Goal: Ask a question: Seek information or help from site administrators or community

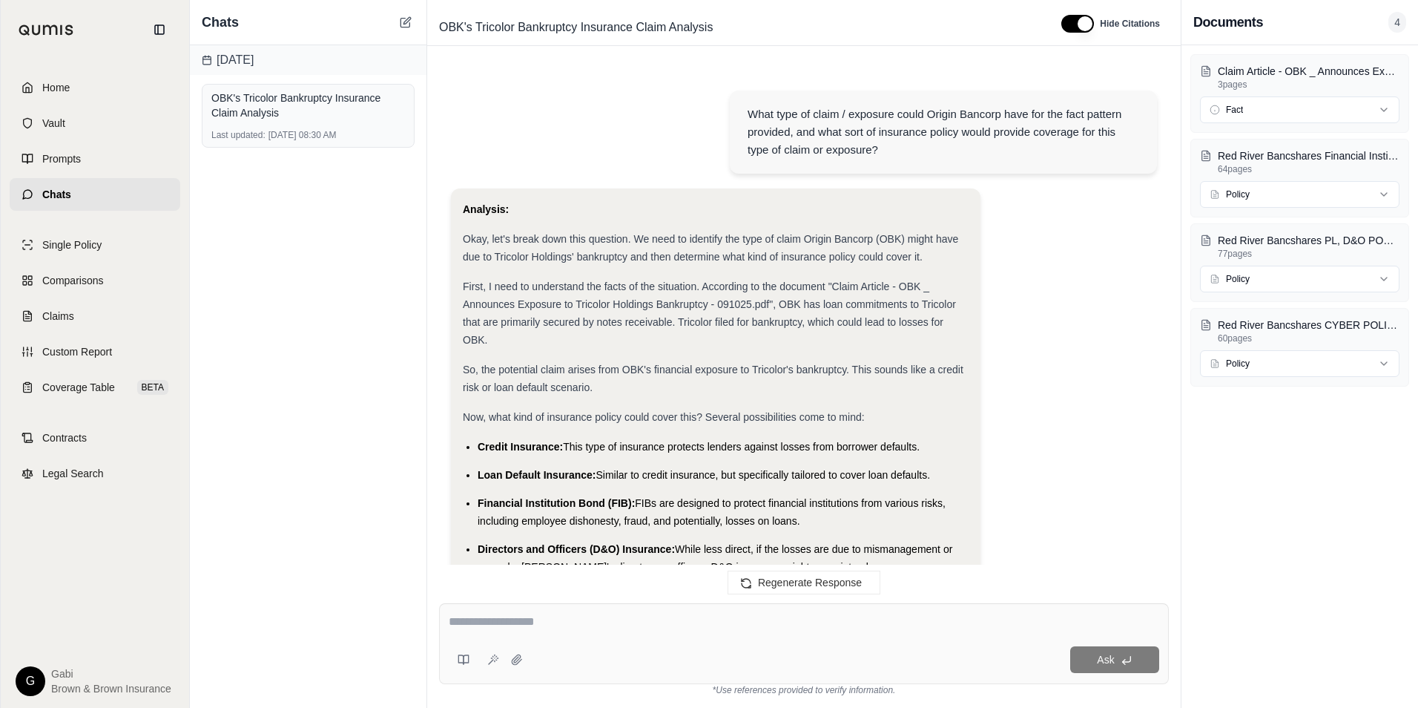
scroll to position [6715, 0]
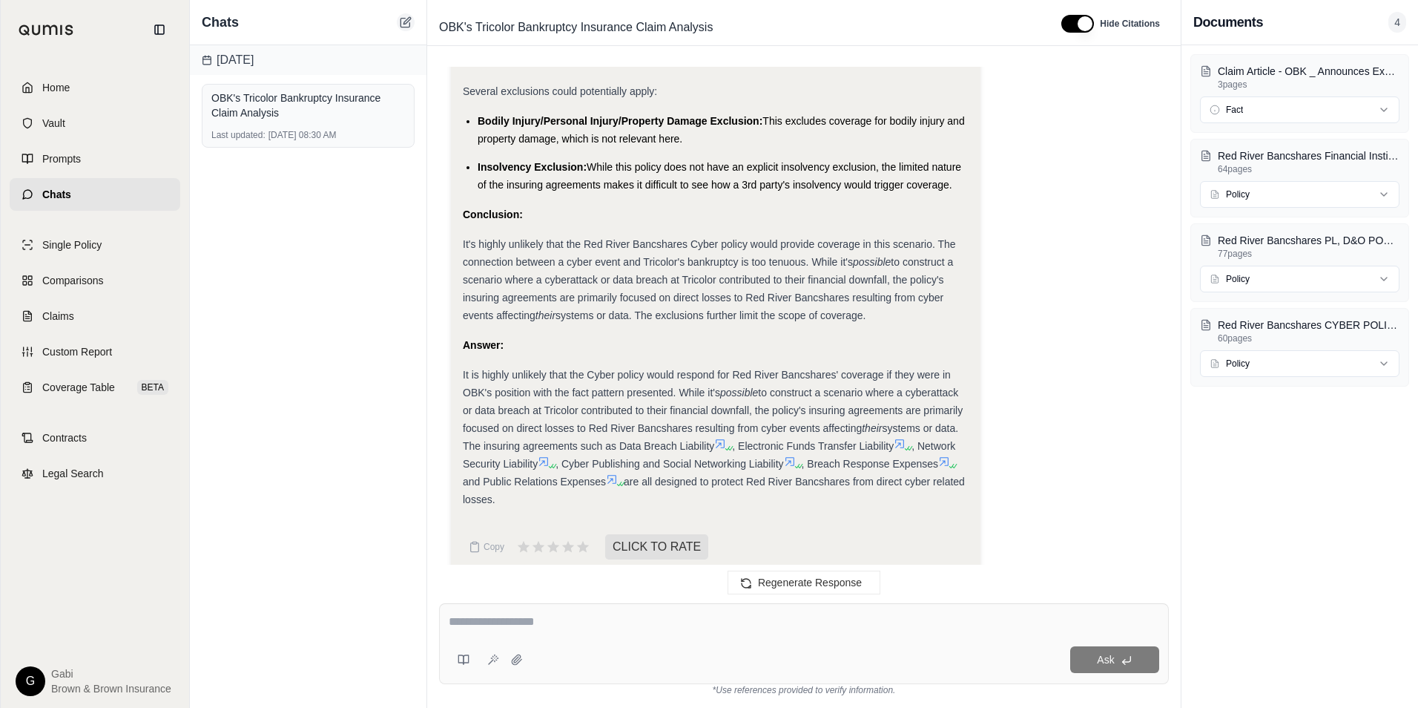
click at [409, 22] on icon at bounding box center [406, 22] width 12 height 12
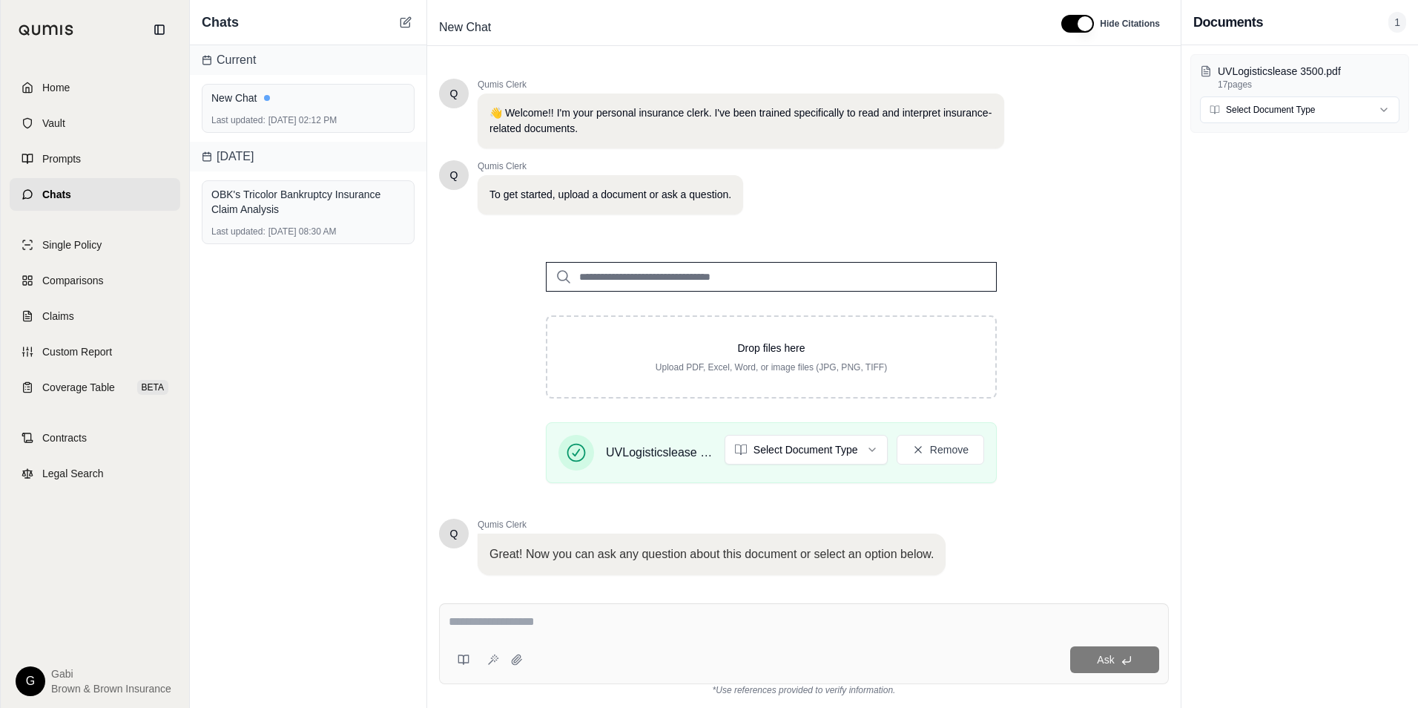
scroll to position [93, 0]
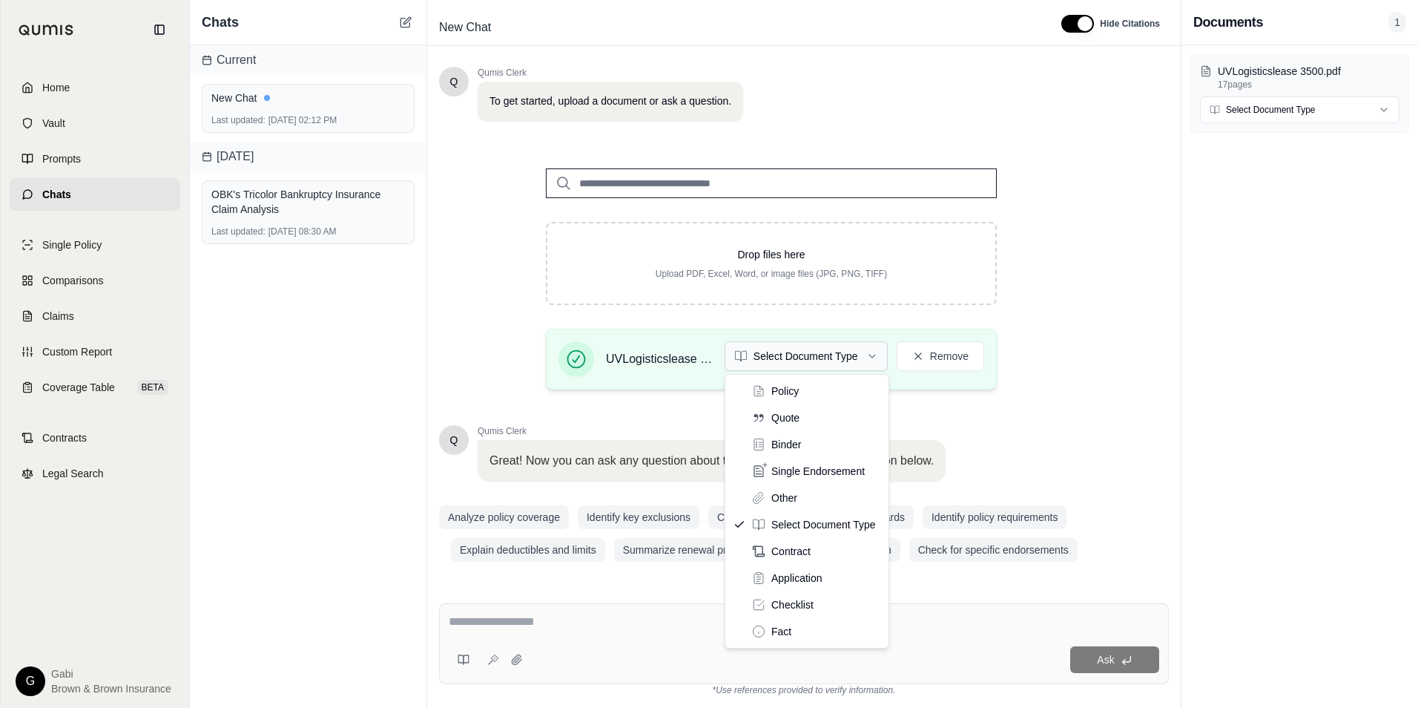
click at [860, 355] on html "Home Vault Prompts Chats Single Policy Comparisons Claims Custom Report Coverag…" at bounding box center [709, 354] width 1418 height 708
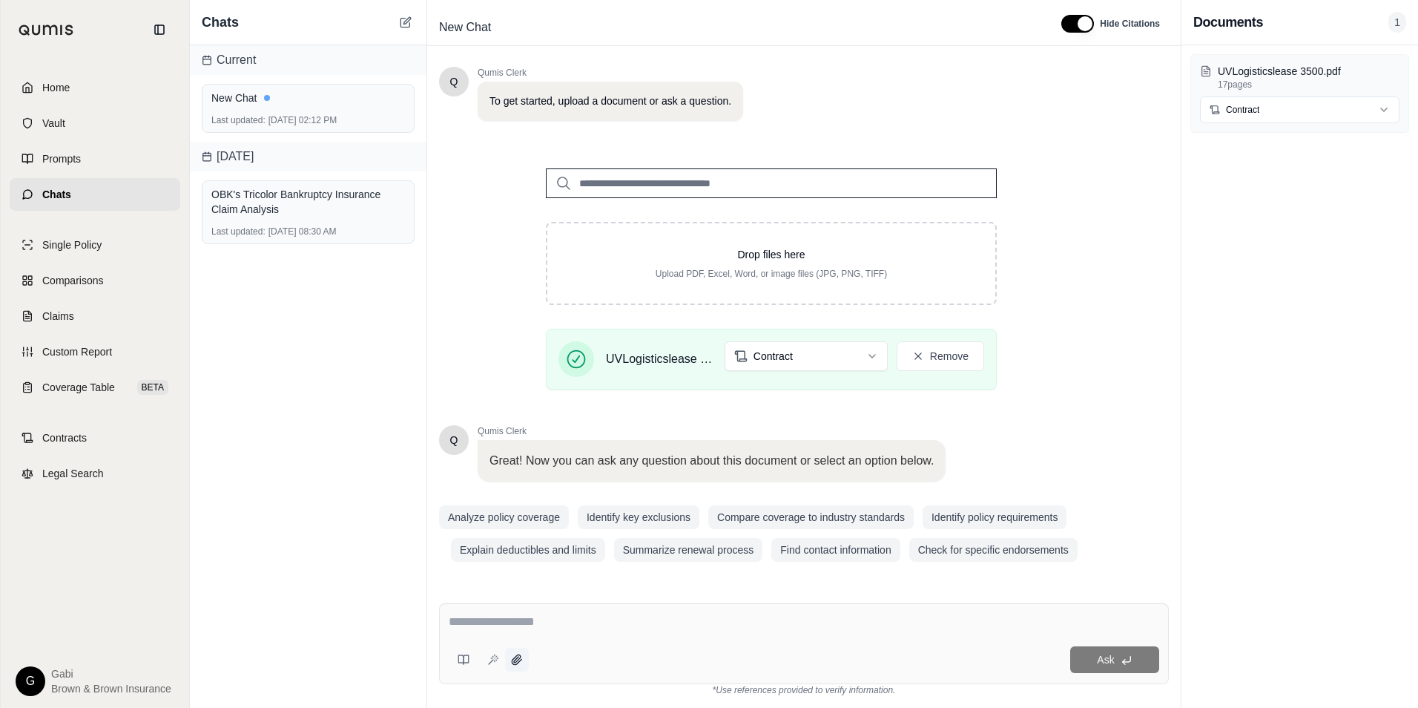
click at [517, 664] on icon at bounding box center [517, 659] width 10 height 10
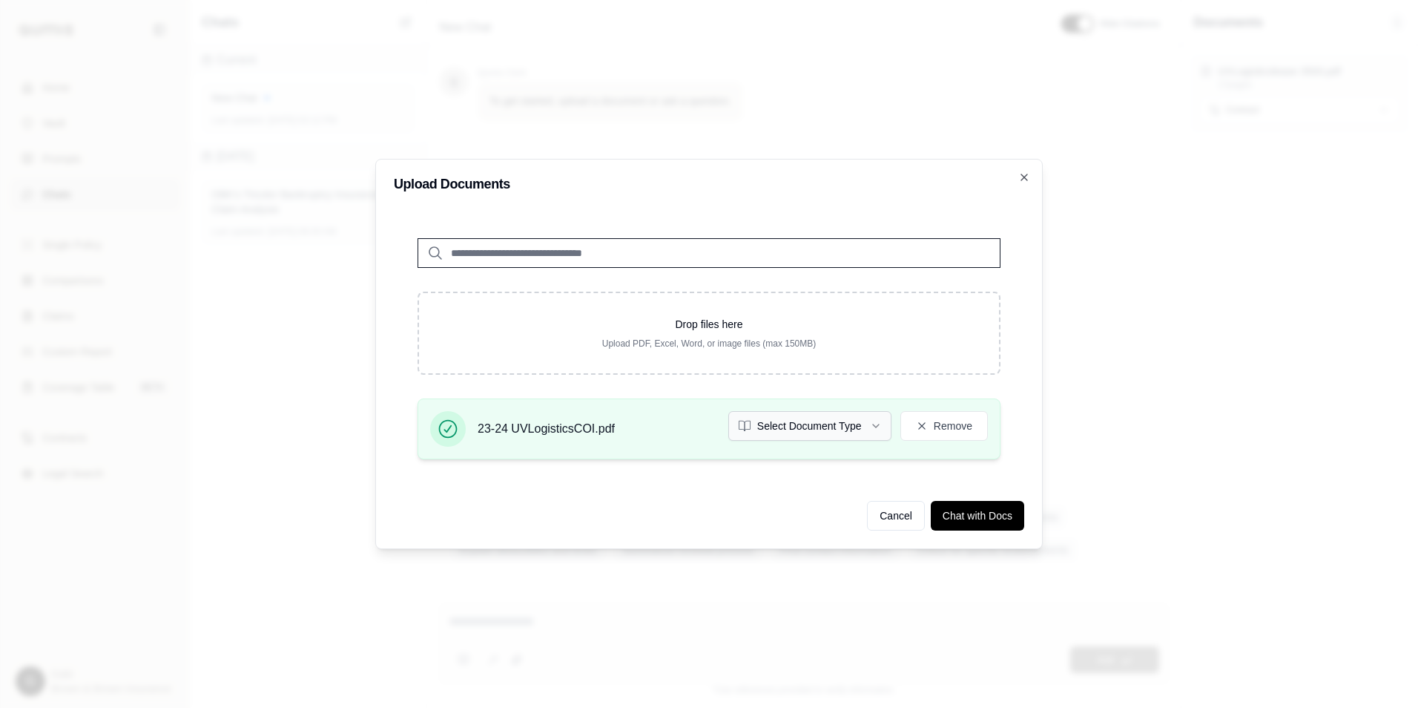
click at [849, 426] on button "Select Document Type" at bounding box center [809, 426] width 163 height 30
click at [969, 515] on button "Chat with Docs" at bounding box center [977, 516] width 93 height 30
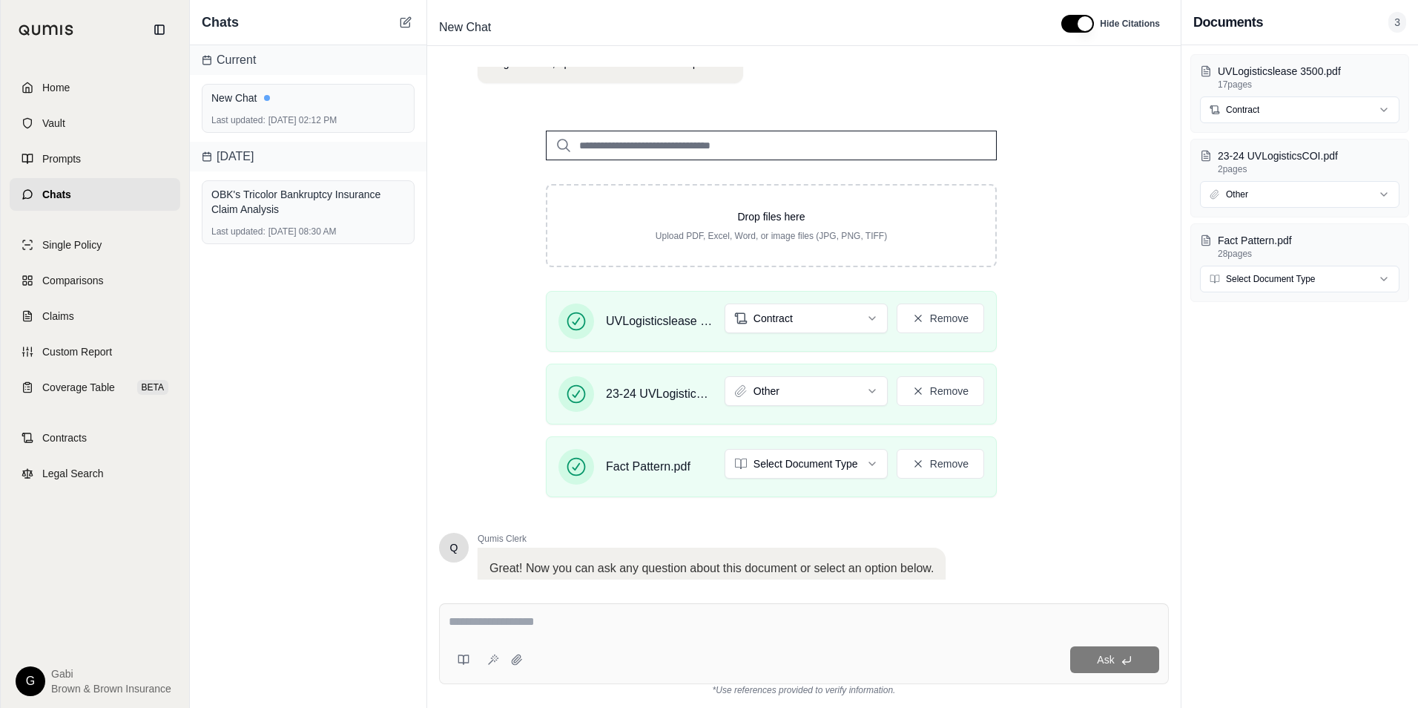
scroll to position [148, 0]
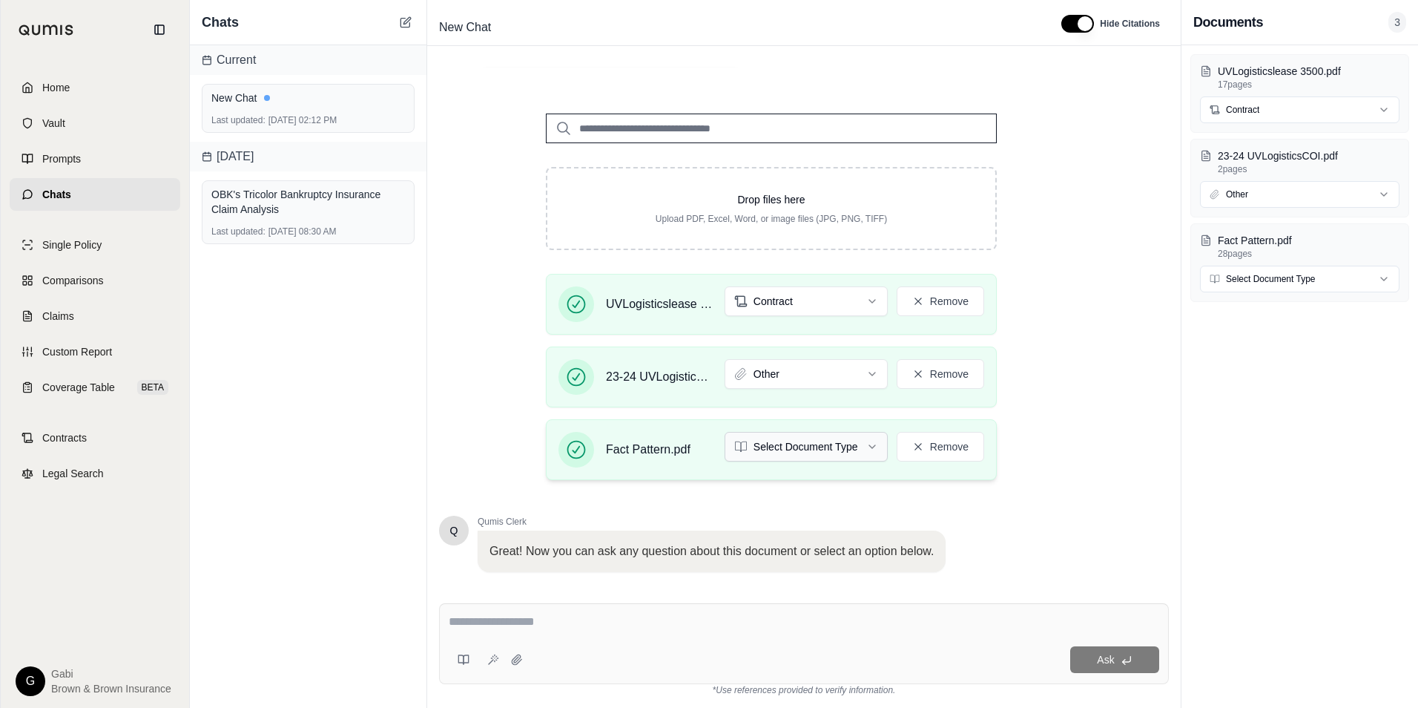
click at [857, 449] on html "Home Vault Prompts Chats Single Policy Comparisons Claims Custom Report Coverag…" at bounding box center [709, 354] width 1418 height 708
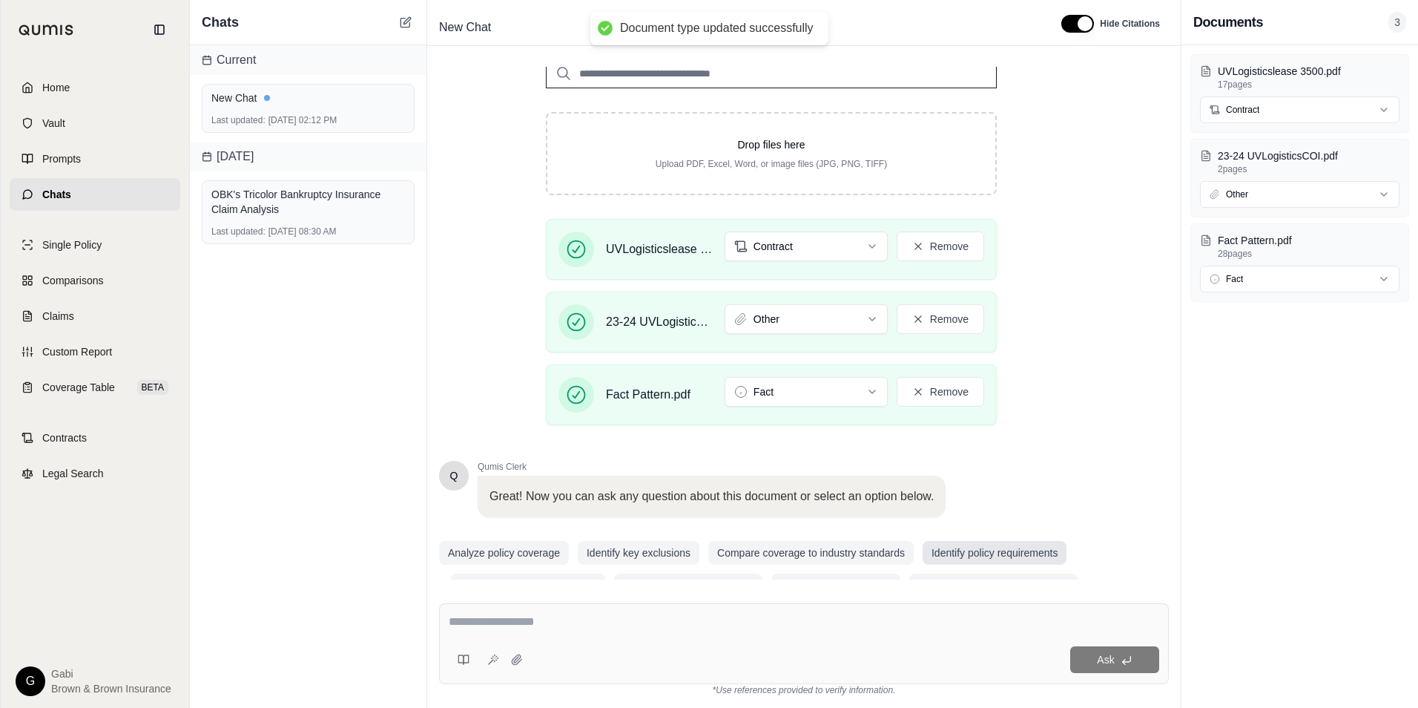
scroll to position [239, 0]
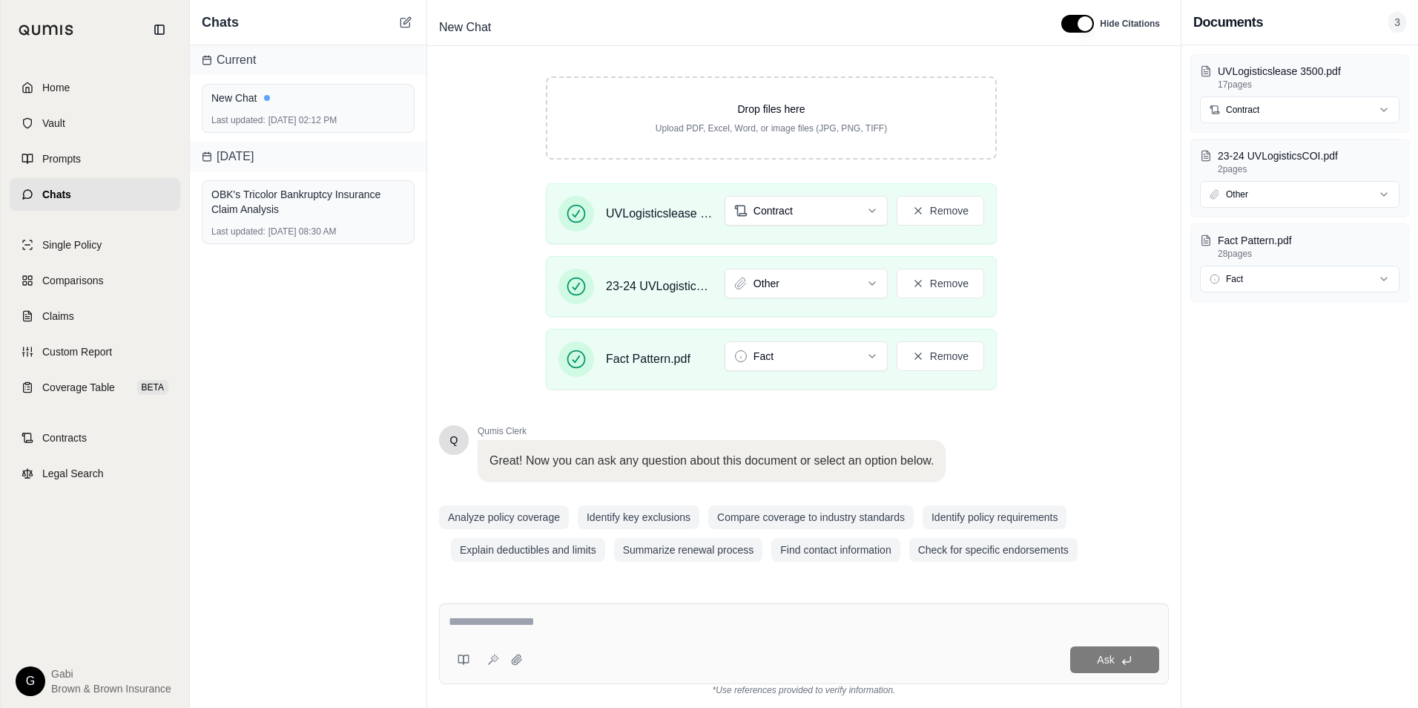
click at [650, 618] on textarea at bounding box center [804, 622] width 711 height 18
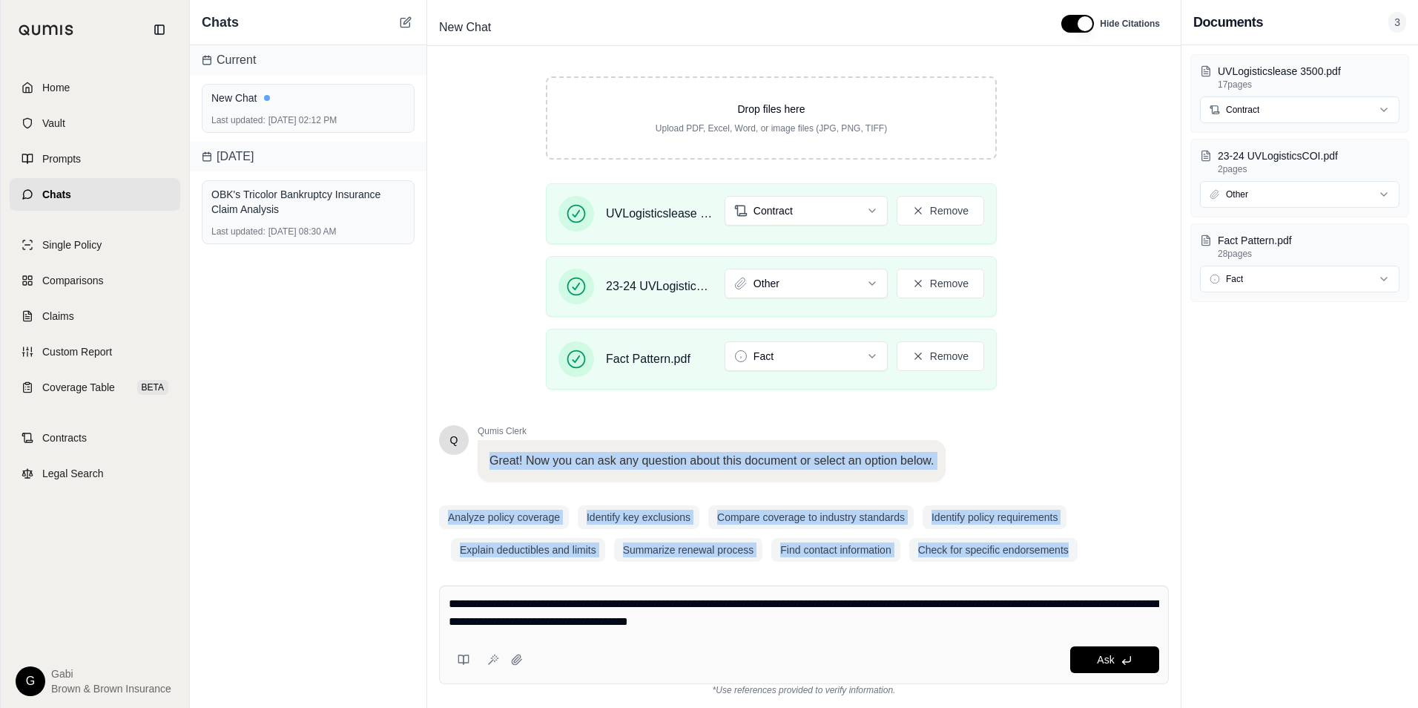
scroll to position [240, 0]
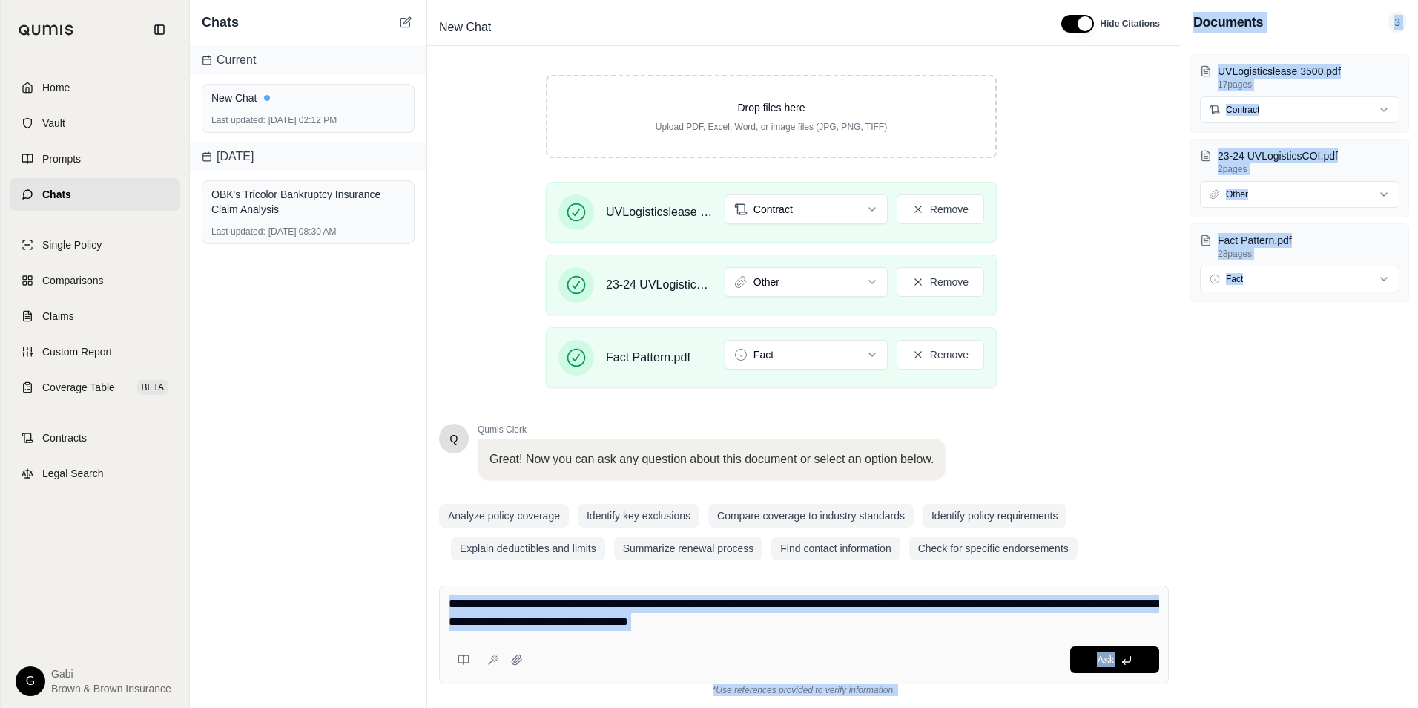
drag, startPoint x: 669, startPoint y: 592, endPoint x: 1733, endPoint y: 284, distance: 1108.0
click at [1417, 284] on html "Home Vault Prompts Chats Single Policy Comparisons Claims Custom Report Coverag…" at bounding box center [709, 354] width 1418 height 708
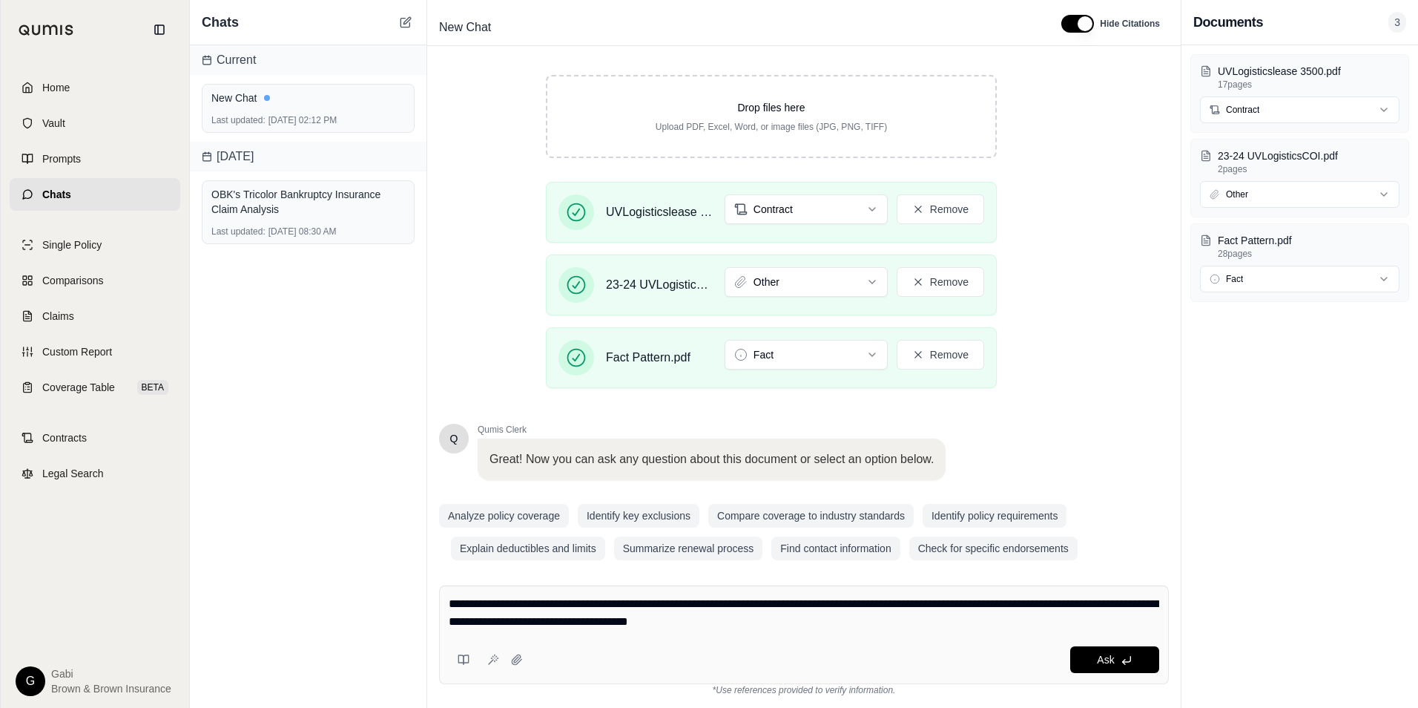
click at [908, 623] on textarea "**********" at bounding box center [804, 613] width 711 height 36
click at [848, 618] on textarea "**********" at bounding box center [804, 613] width 711 height 36
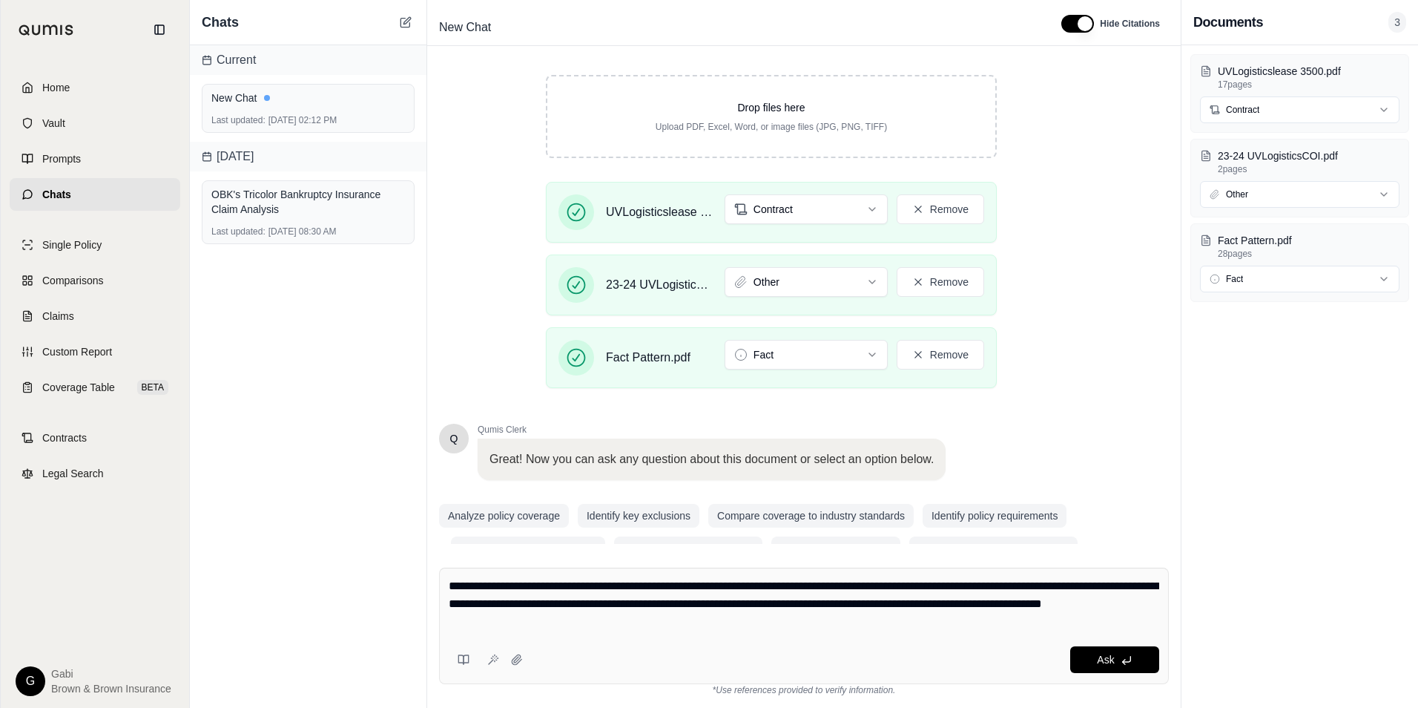
click at [510, 621] on textarea "**********" at bounding box center [804, 603] width 711 height 53
type textarea "**********"
click at [1078, 659] on button "Ask" at bounding box center [1114, 659] width 89 height 27
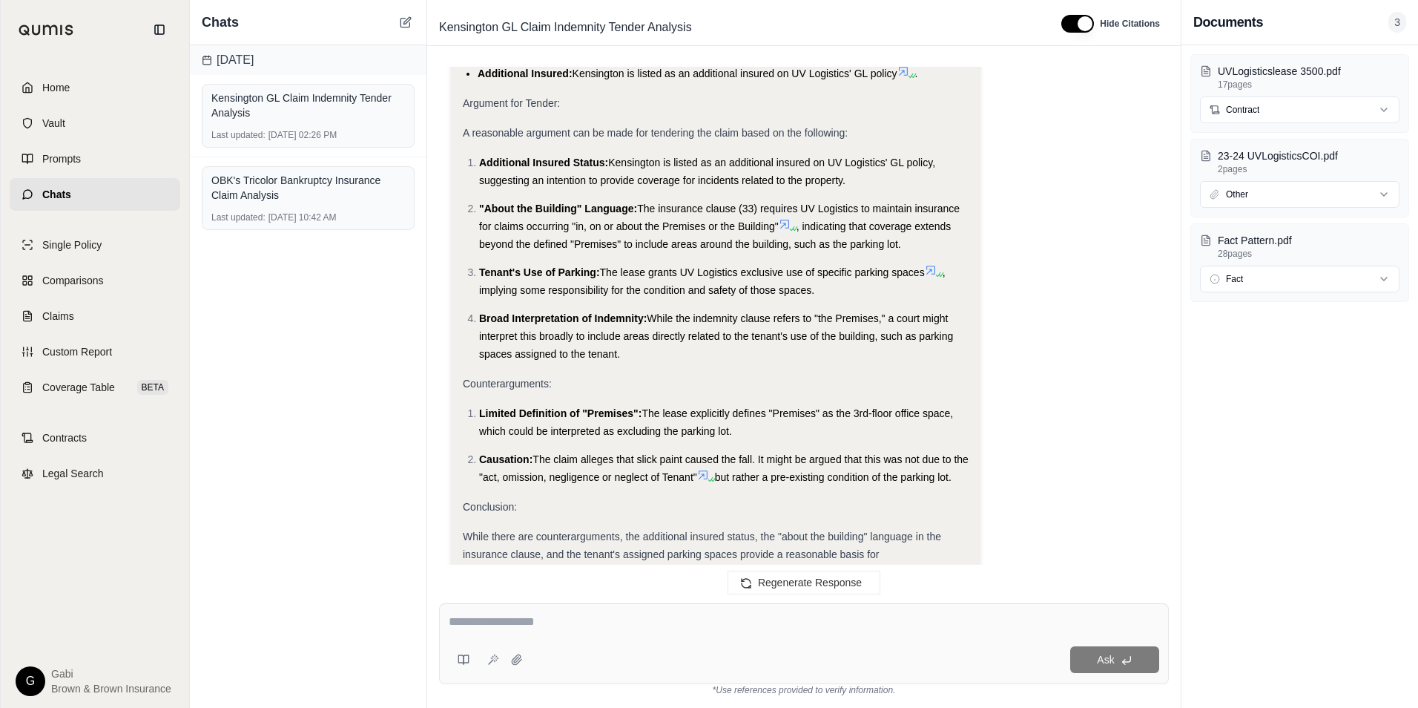
scroll to position [1854, 0]
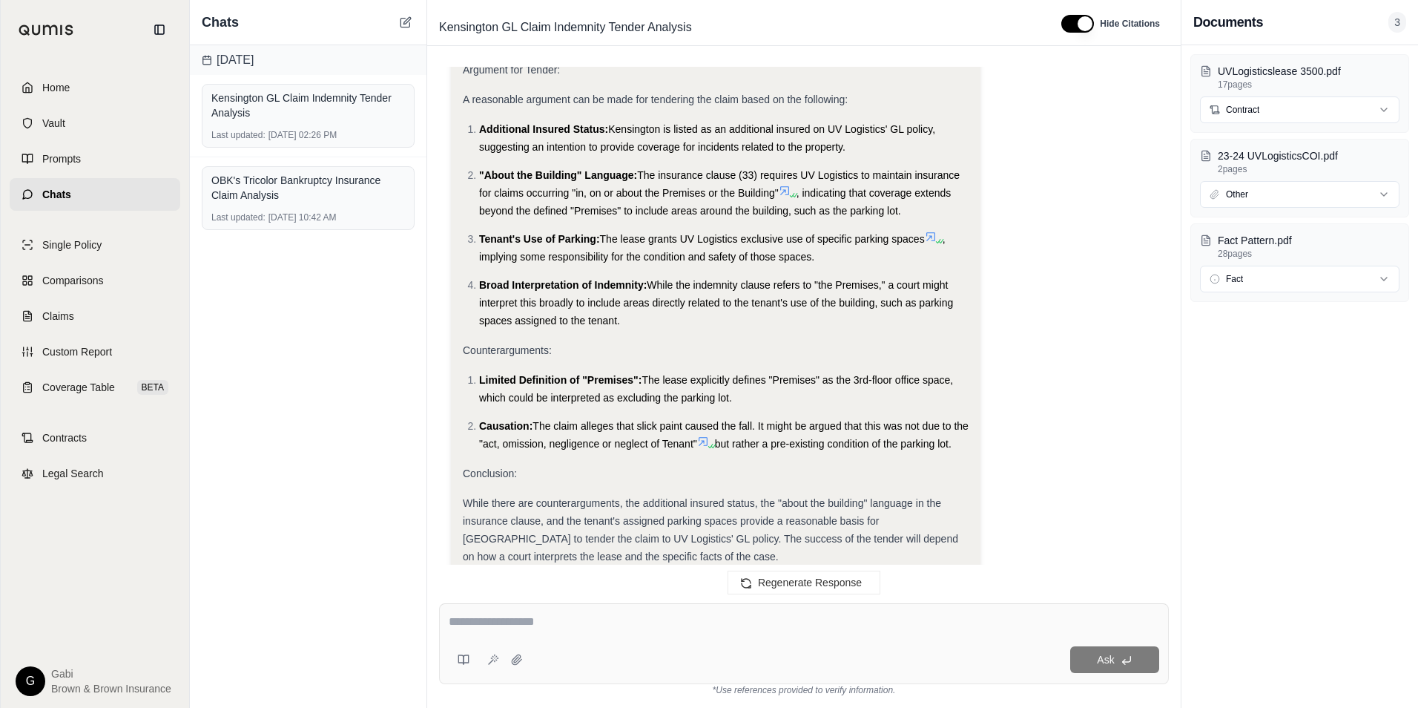
click at [787, 185] on icon at bounding box center [785, 191] width 12 height 12
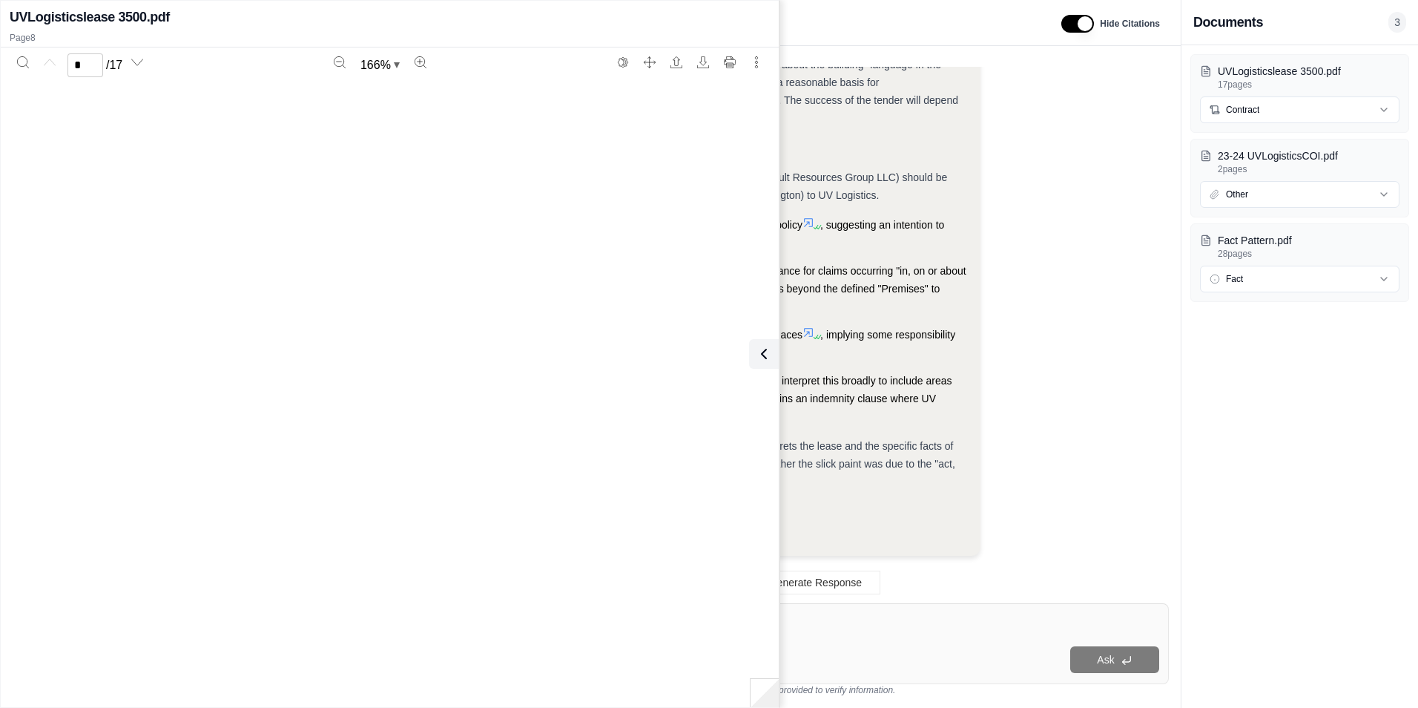
scroll to position [0, 0]
type input "*"
click at [765, 352] on icon at bounding box center [761, 354] width 18 height 18
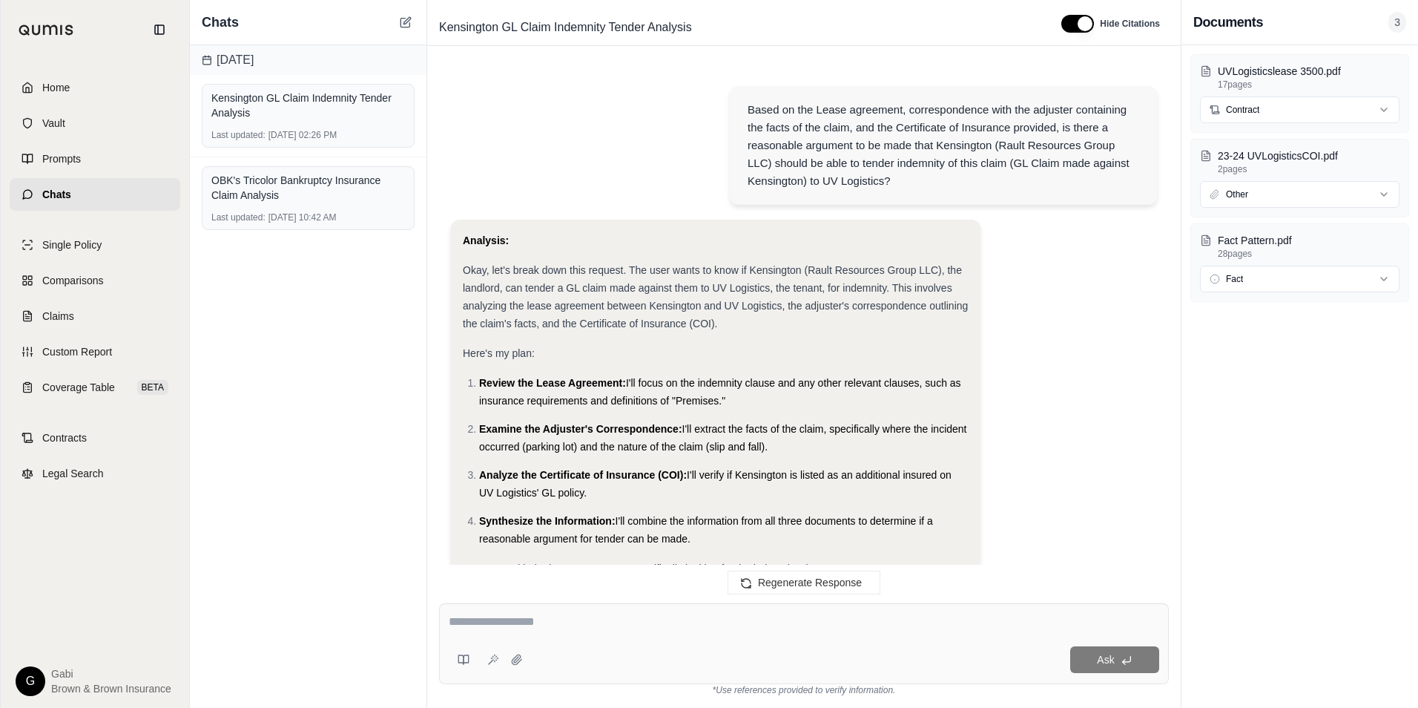
scroll to position [0, 0]
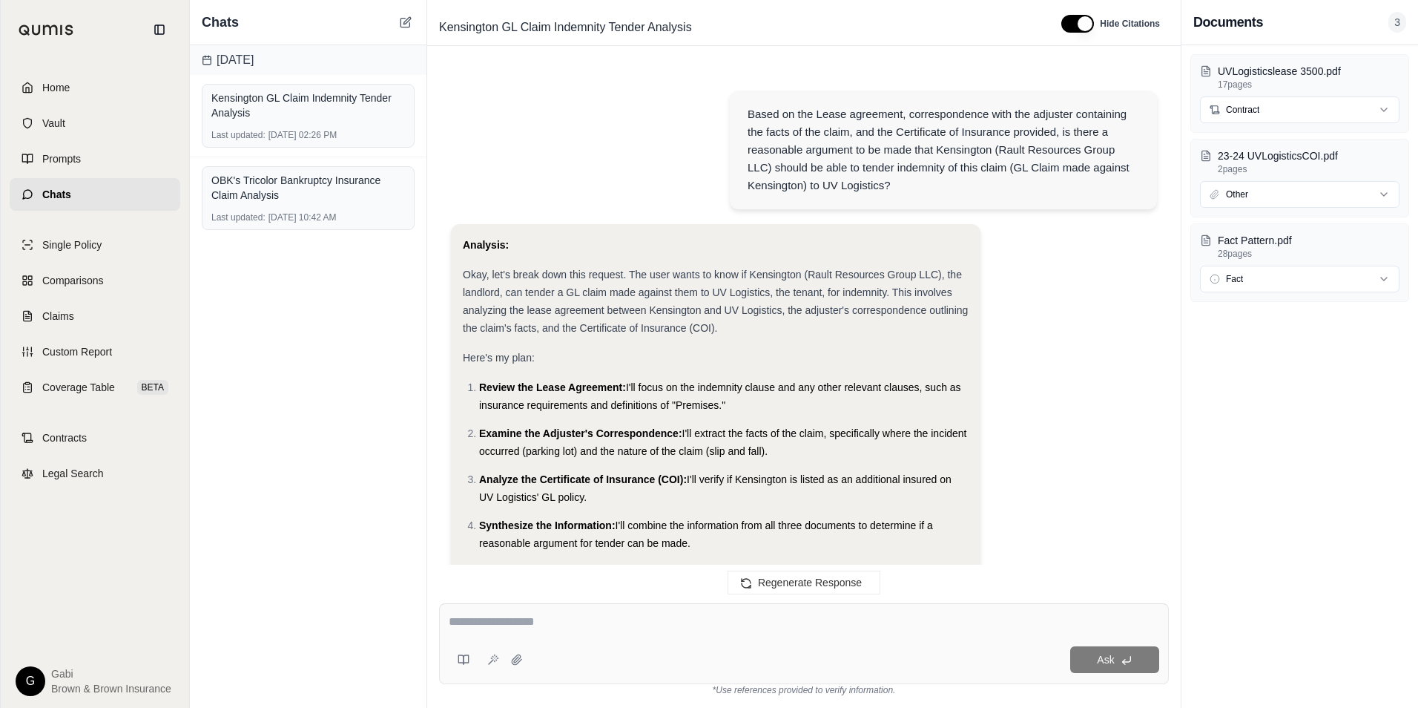
click at [581, 200] on div "Based on the Lease agreement, correspondence with the adjuster containing the f…" at bounding box center [804, 151] width 706 height 145
click at [544, 251] on div "Analysis:" at bounding box center [716, 245] width 506 height 18
drag, startPoint x: 563, startPoint y: 244, endPoint x: 555, endPoint y: 242, distance: 8.5
click at [556, 242] on div "Analysis:" at bounding box center [716, 245] width 506 height 18
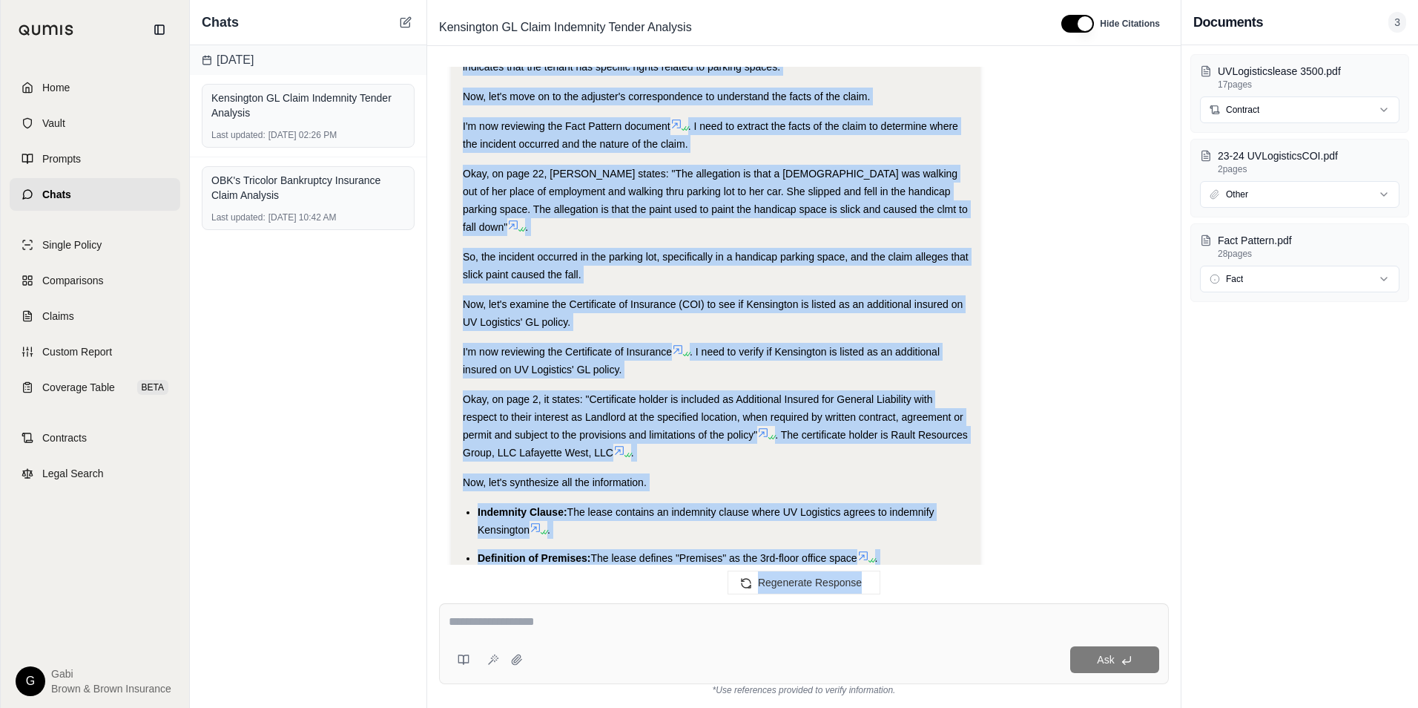
scroll to position [1308, 0]
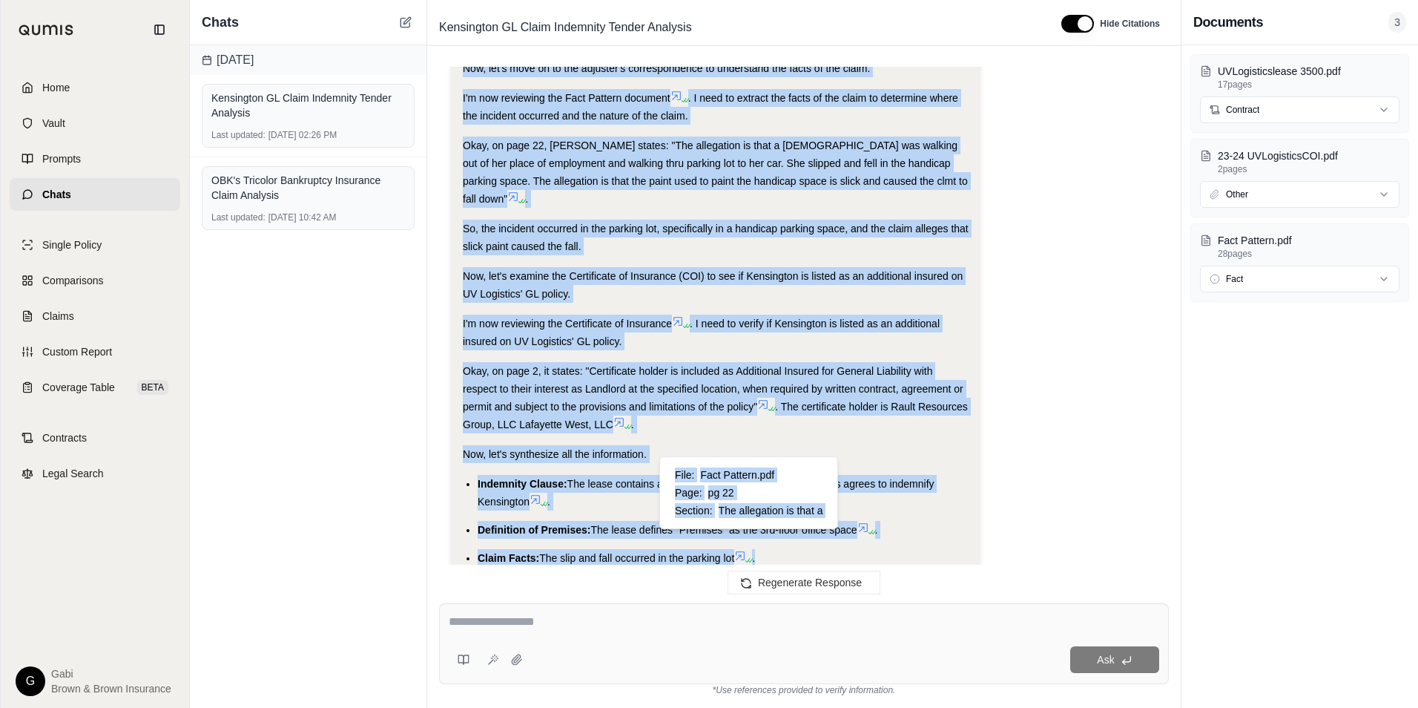
drag, startPoint x: 454, startPoint y: 244, endPoint x: 772, endPoint y: 530, distance: 428.0
click at [772, 530] on div "Analysis: Okay, let's break down this request. The user wants to know if Kensin…" at bounding box center [716, 228] width 530 height 2624
click at [1072, 18] on button "button" at bounding box center [1077, 24] width 33 height 18
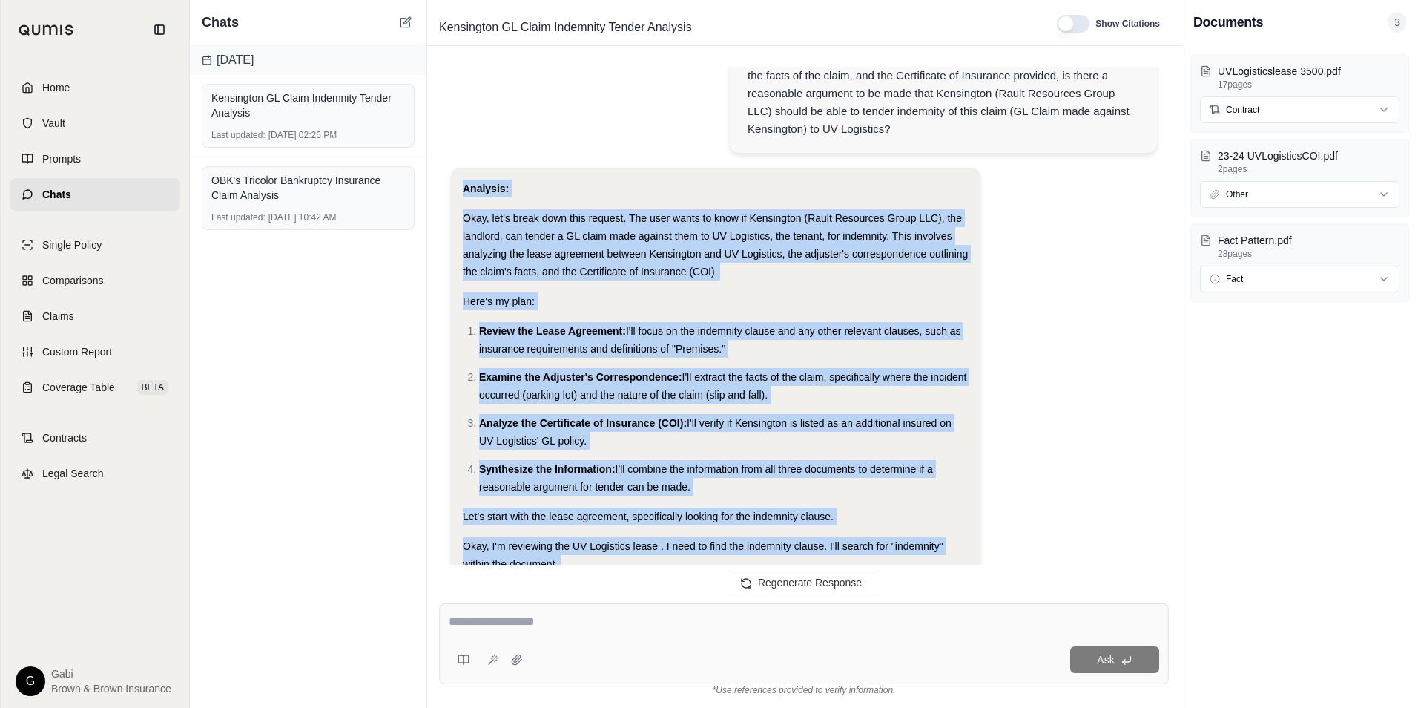
scroll to position [0, 0]
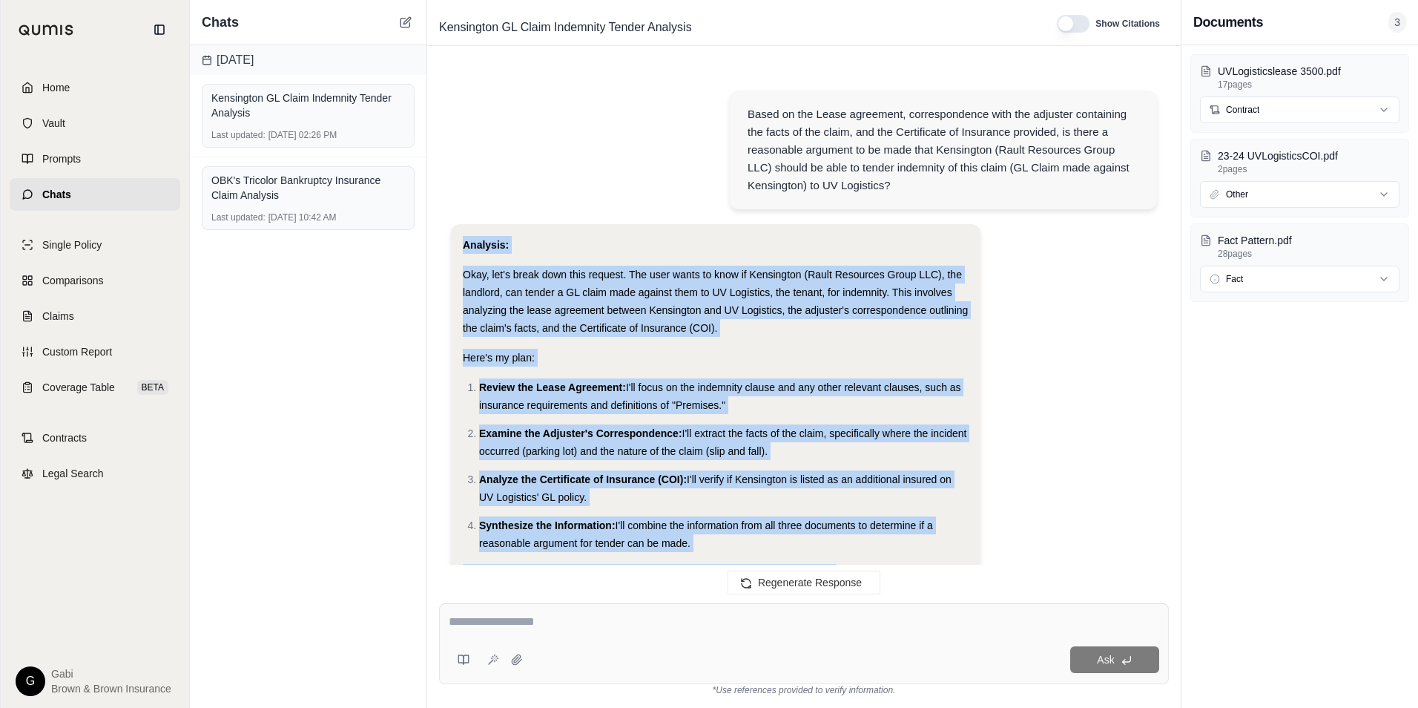
click at [659, 239] on div "Analysis:" at bounding box center [716, 245] width 506 height 18
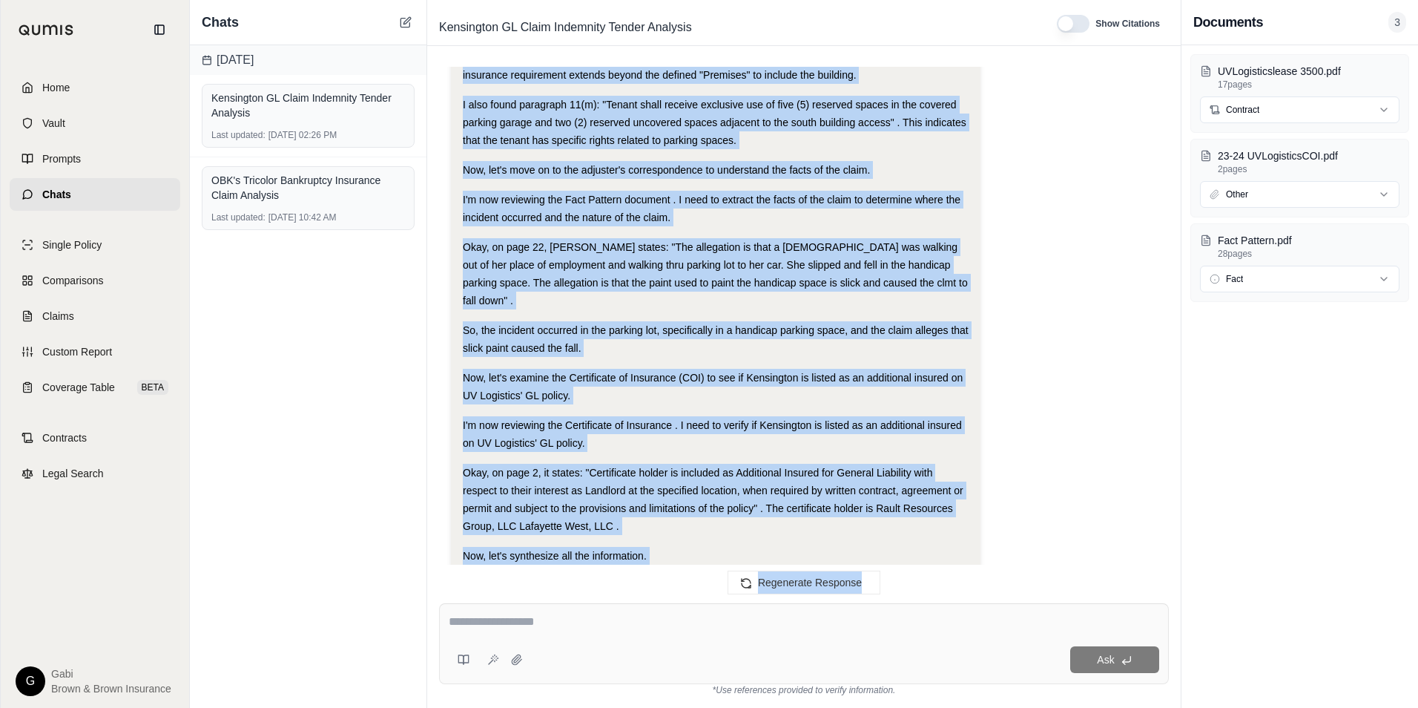
scroll to position [1269, 0]
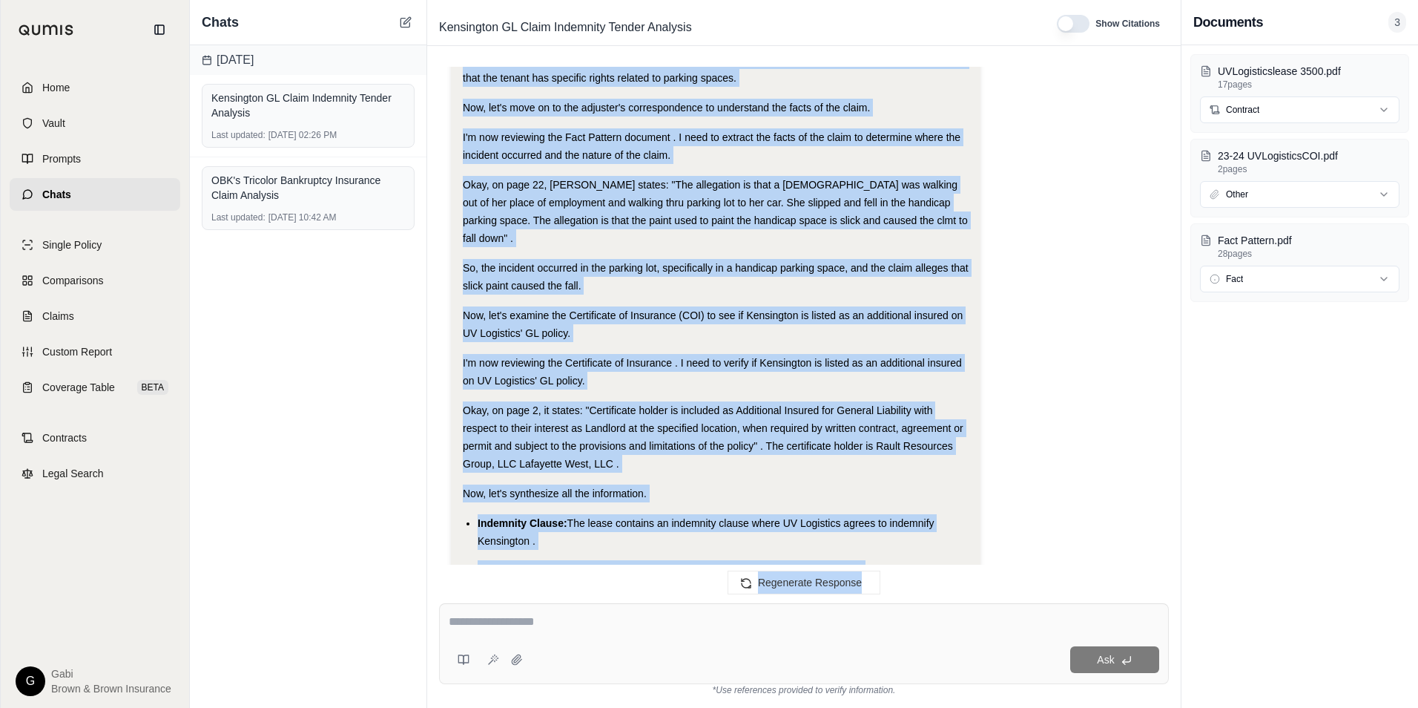
drag, startPoint x: 453, startPoint y: 246, endPoint x: 961, endPoint y: 542, distance: 588.4
click at [961, 542] on div "Analysis: Okay, let's break down this request. The user wants to know if Kensin…" at bounding box center [716, 267] width 530 height 2624
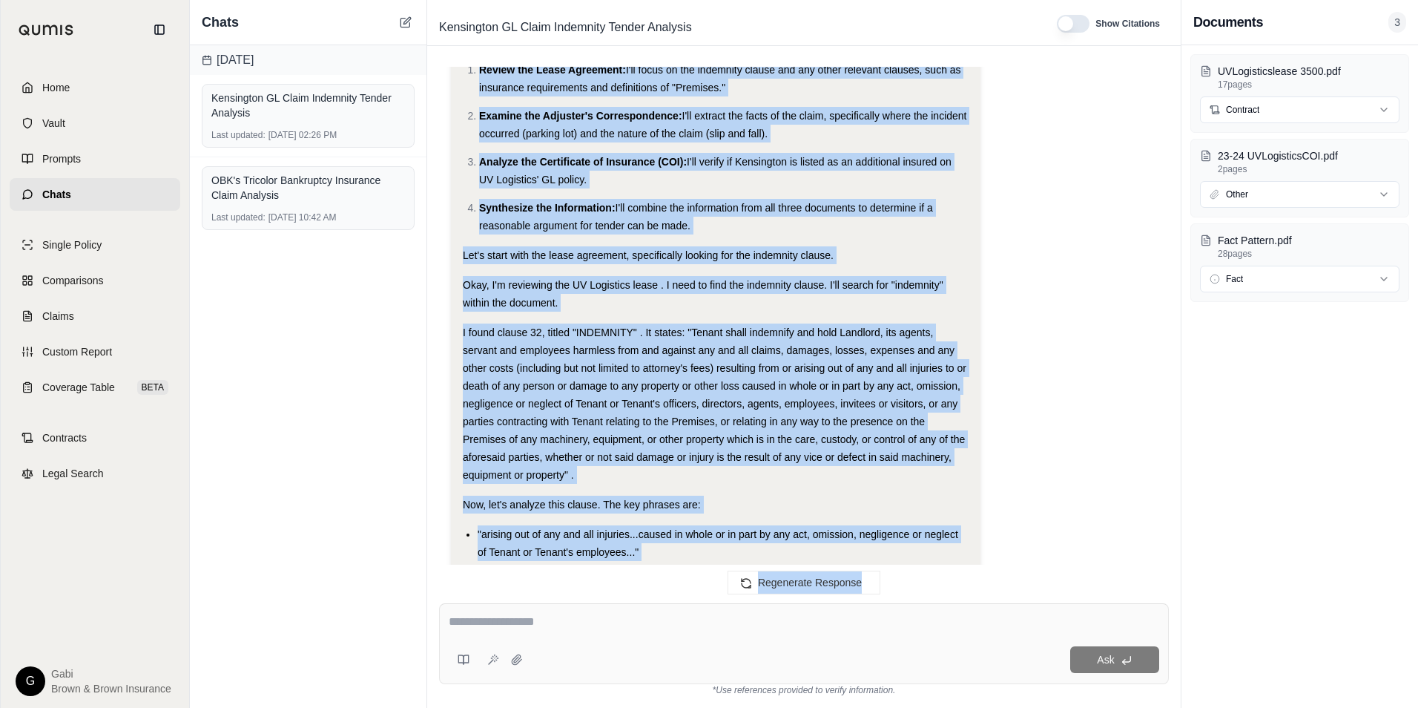
scroll to position [0, 0]
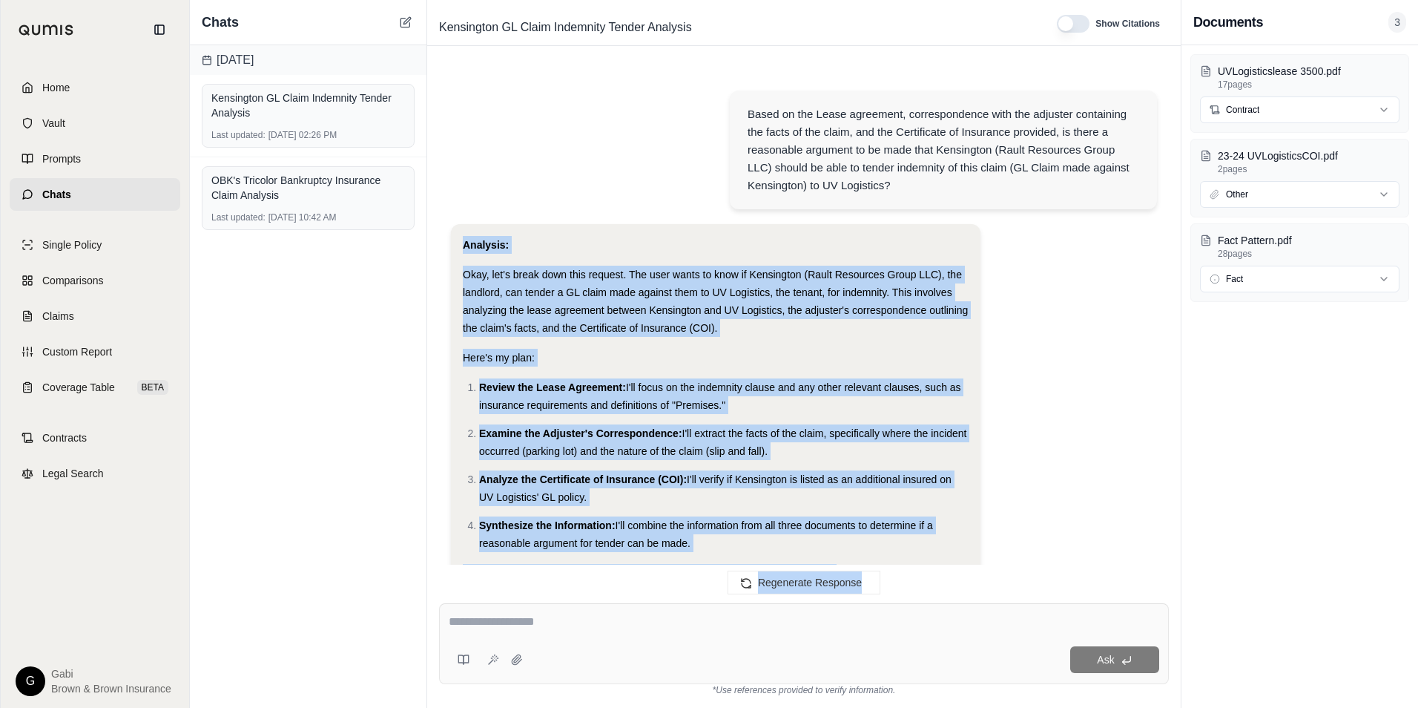
drag, startPoint x: 678, startPoint y: 339, endPoint x: 609, endPoint y: 291, distance: 84.2
click at [527, 253] on div "Analysis:" at bounding box center [716, 245] width 506 height 18
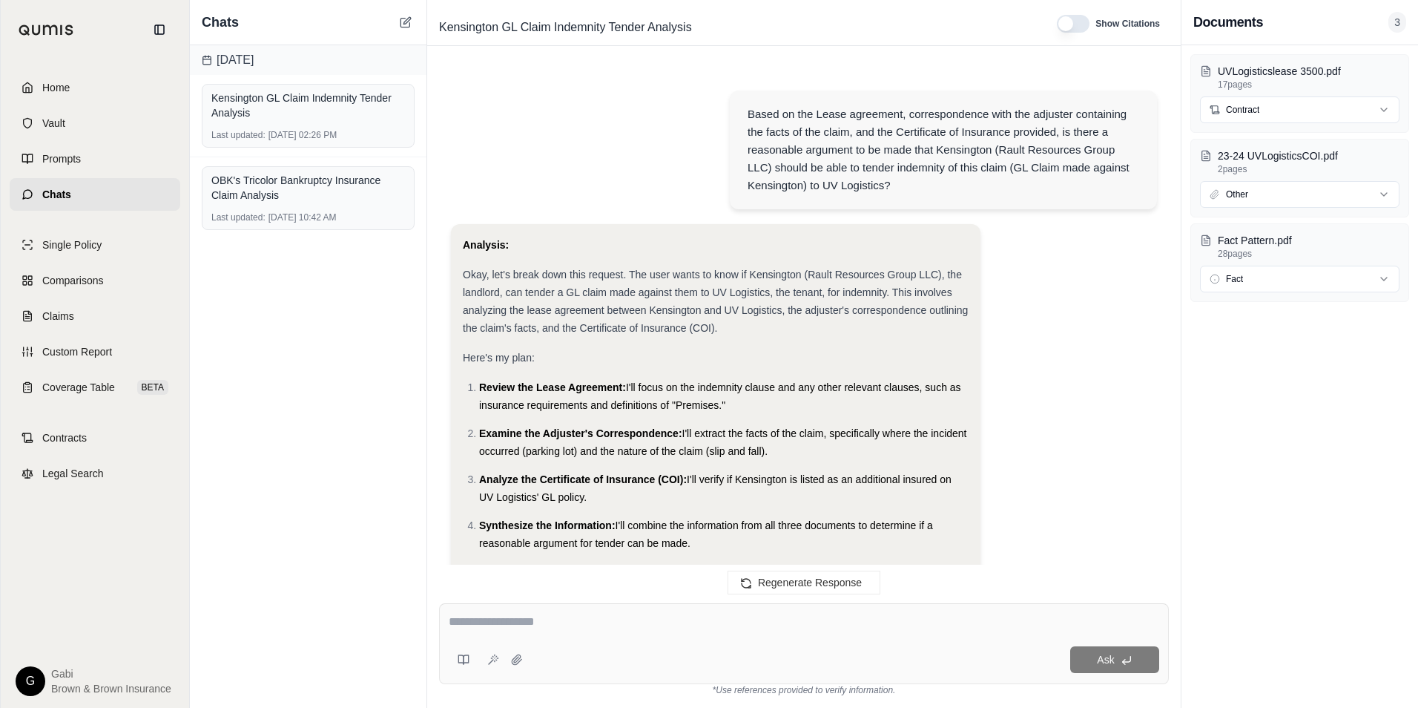
click at [483, 214] on div "Based on the Lease agreement, correspondence with the adjuster containing the f…" at bounding box center [804, 151] width 706 height 145
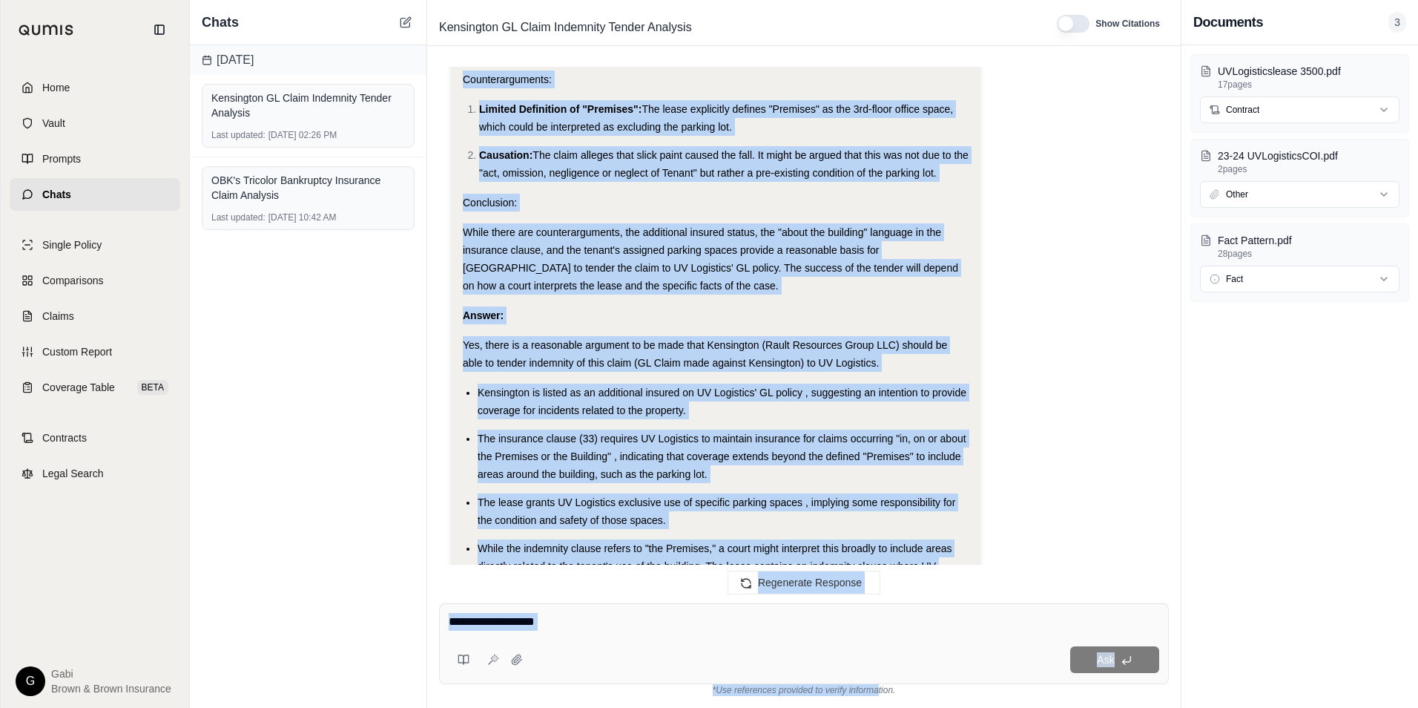
scroll to position [2275, 0]
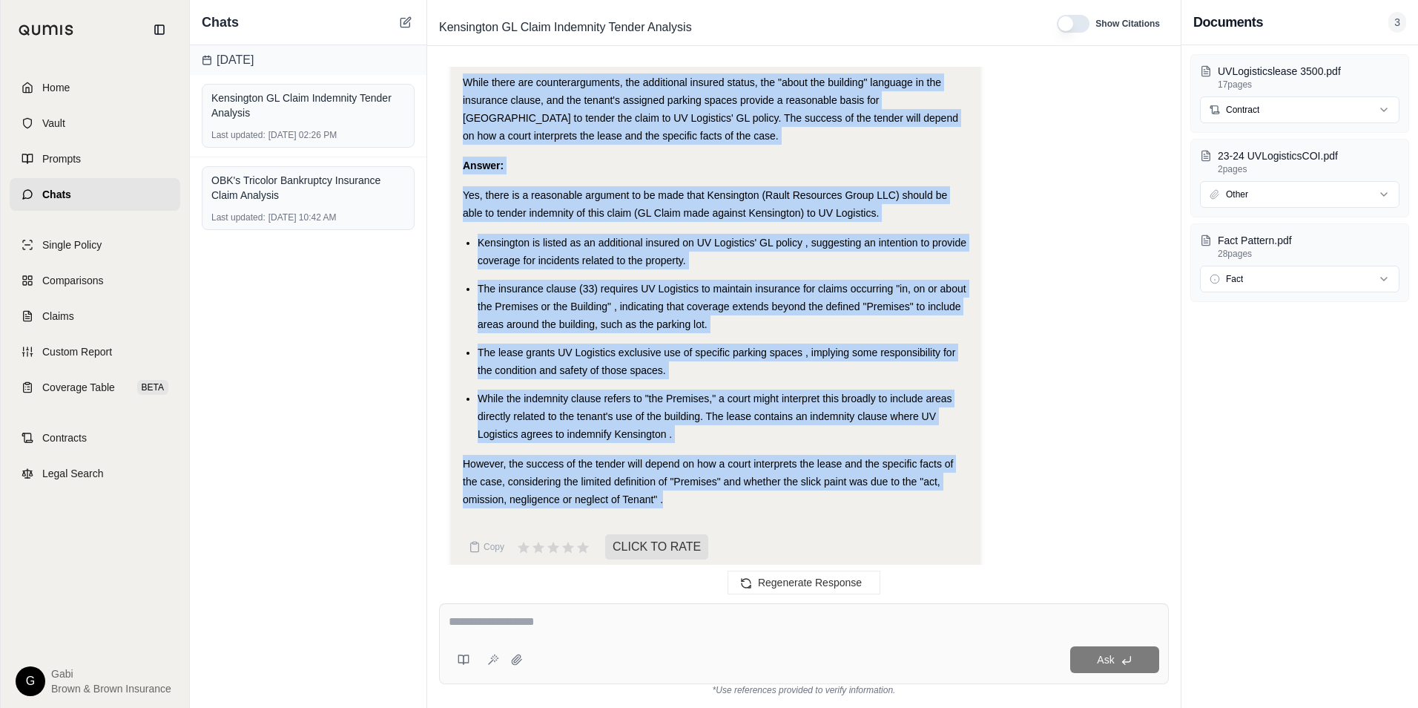
drag, startPoint x: 461, startPoint y: 240, endPoint x: 666, endPoint y: 478, distance: 314.5
click at [471, 543] on icon at bounding box center [475, 547] width 8 height 9
click at [400, 23] on icon at bounding box center [406, 22] width 12 height 12
